Goal: Check status

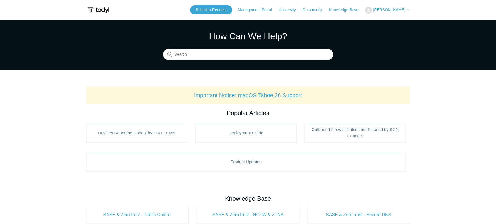
click at [387, 8] on span "[PERSON_NAME]" at bounding box center [389, 10] width 32 height 4
click at [388, 22] on link "My Support Requests" at bounding box center [392, 22] width 54 height 10
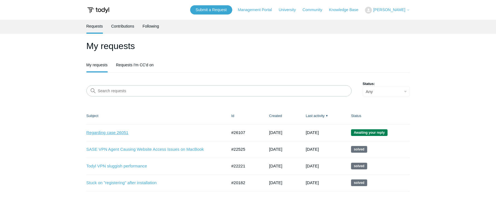
click at [118, 133] on link "Regarding case 26051" at bounding box center [152, 133] width 133 height 6
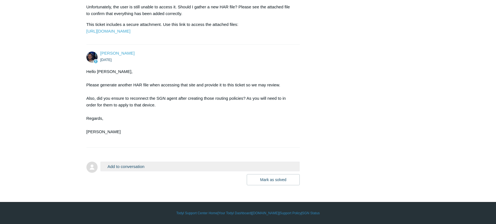
scroll to position [1731, 0]
